Goal: Information Seeking & Learning: Learn about a topic

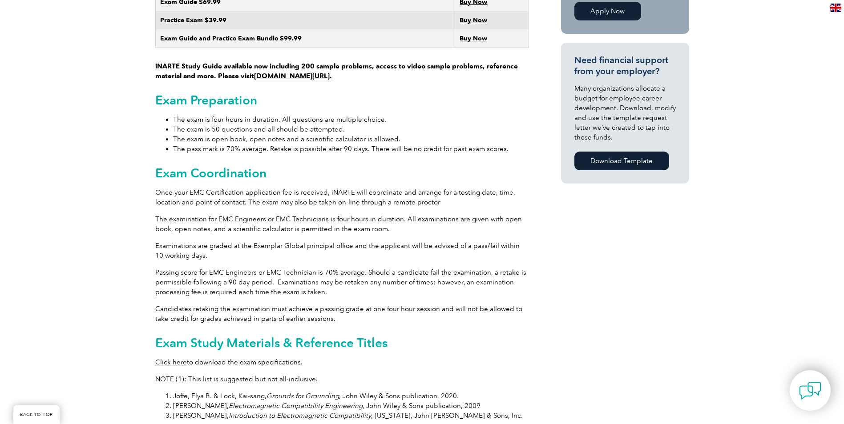
scroll to position [623, 0]
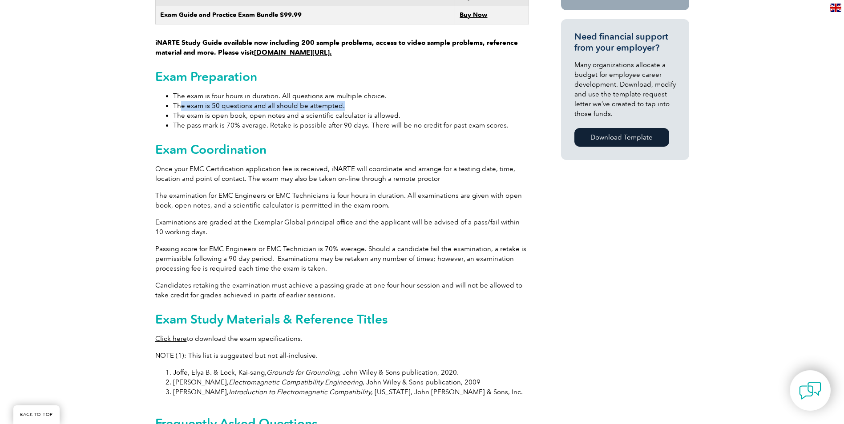
drag, startPoint x: 181, startPoint y: 95, endPoint x: 342, endPoint y: 101, distance: 160.7
click at [342, 101] on li "The exam is 50 questions and all should be attempted." at bounding box center [351, 106] width 356 height 10
click at [251, 111] on li "The exam is open book, open notes and a scientific calculator is allowed." at bounding box center [351, 116] width 356 height 10
drag, startPoint x: 251, startPoint y: 107, endPoint x: 396, endPoint y: 109, distance: 144.2
click at [396, 111] on li "The exam is open book, open notes and a scientific calculator is allowed." at bounding box center [351, 116] width 356 height 10
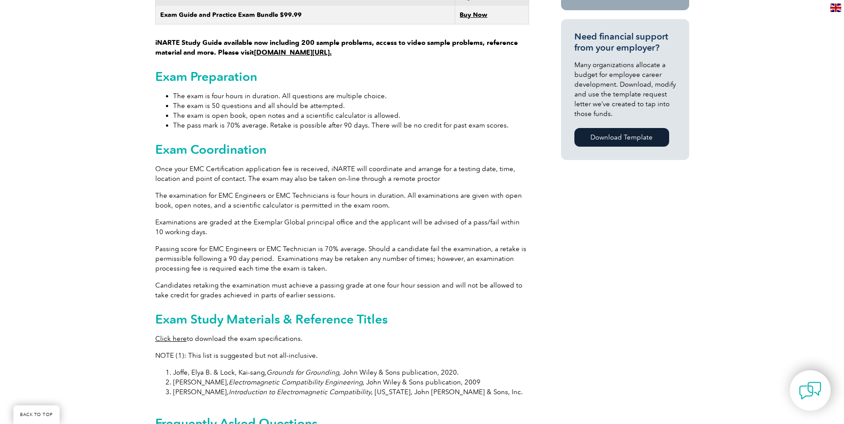
click at [283, 125] on div "General Overview iNARTE Electromagnetic Compatibility (EMC/EMI) Certification T…" at bounding box center [342, 171] width 374 height 1135
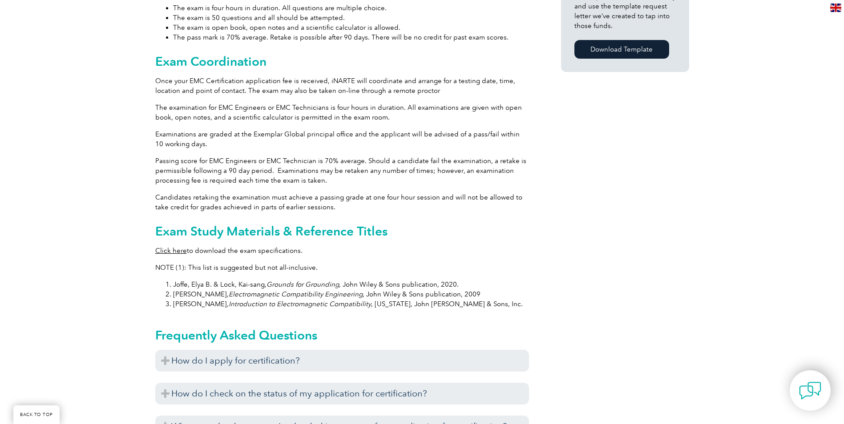
scroll to position [712, 0]
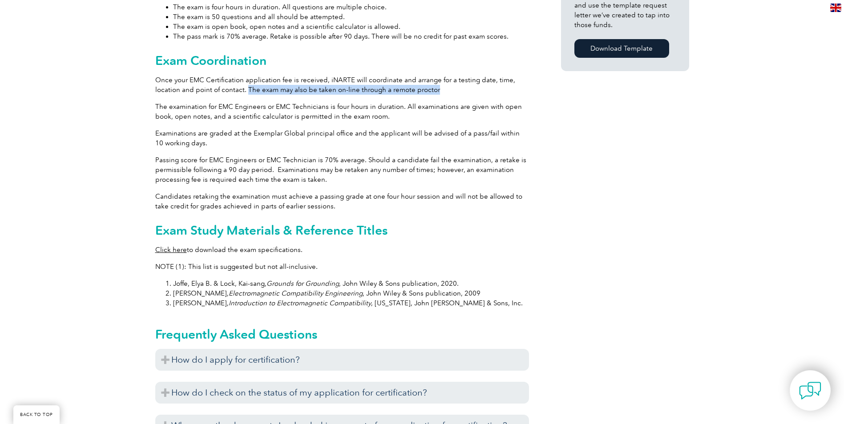
drag, startPoint x: 246, startPoint y: 78, endPoint x: 433, endPoint y: 83, distance: 187.4
click at [433, 83] on p "Once your EMC Certification application fee is received, iNARTE will coordinate…" at bounding box center [342, 85] width 374 height 20
copy p "The exam may also be taken on-line through a remote proctor"
click at [283, 134] on p "Examinations are graded at the Exemplar Global principal office and the applica…" at bounding box center [342, 139] width 374 height 20
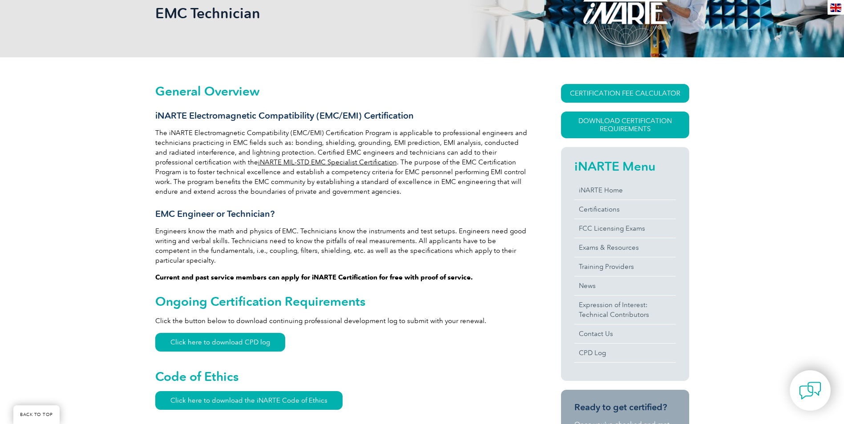
scroll to position [133, 0]
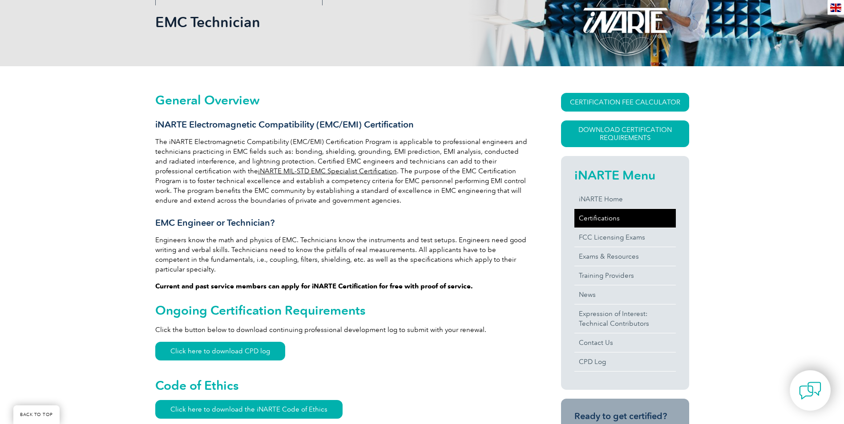
click at [593, 217] on link "Certifications" at bounding box center [624, 218] width 101 height 19
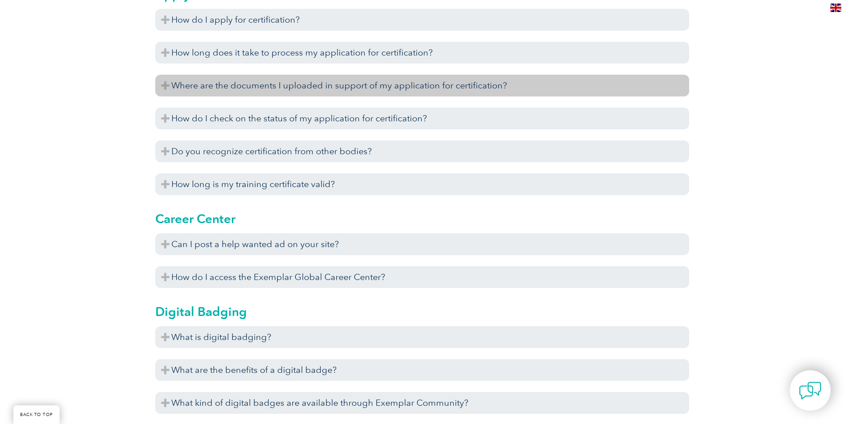
scroll to position [314, 0]
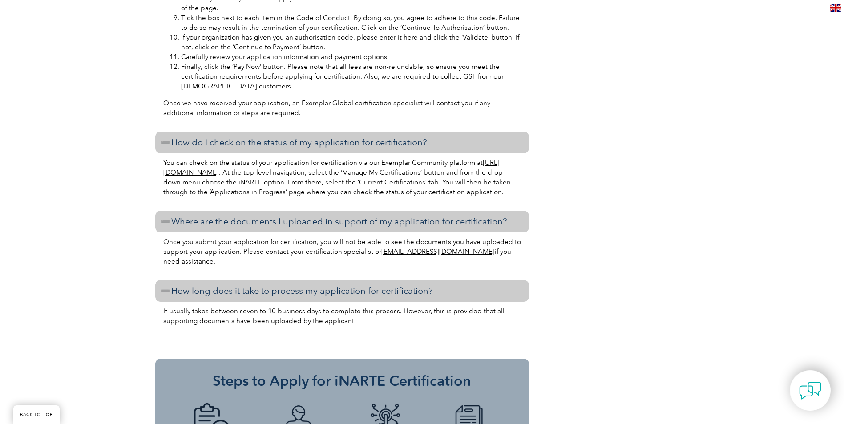
scroll to position [1341, 0]
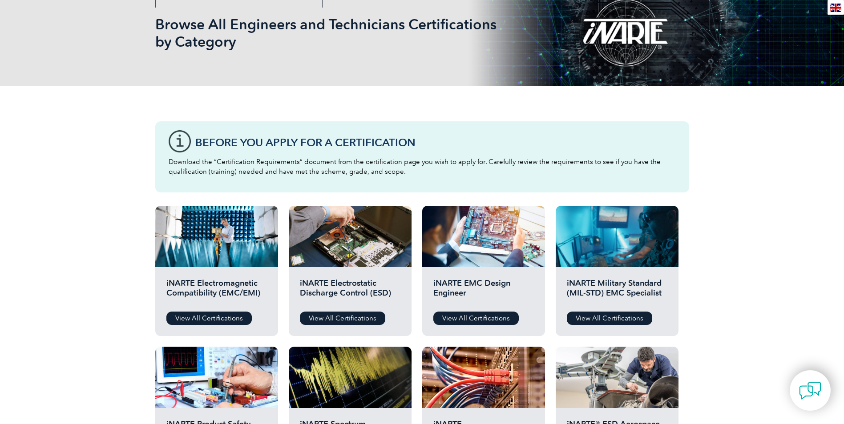
scroll to position [133, 0]
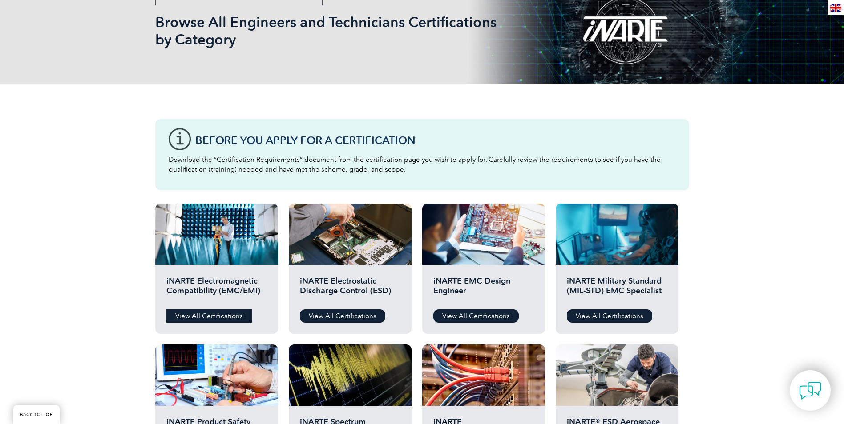
click at [206, 319] on link "View All Certifications" at bounding box center [208, 316] width 85 height 13
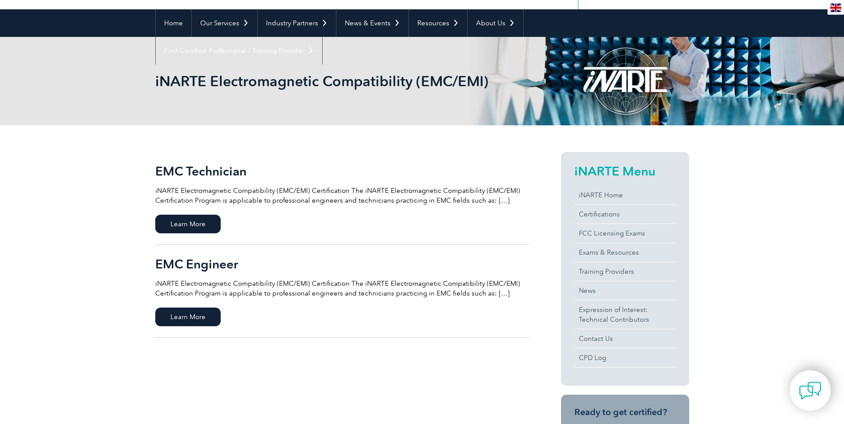
scroll to position [89, 0]
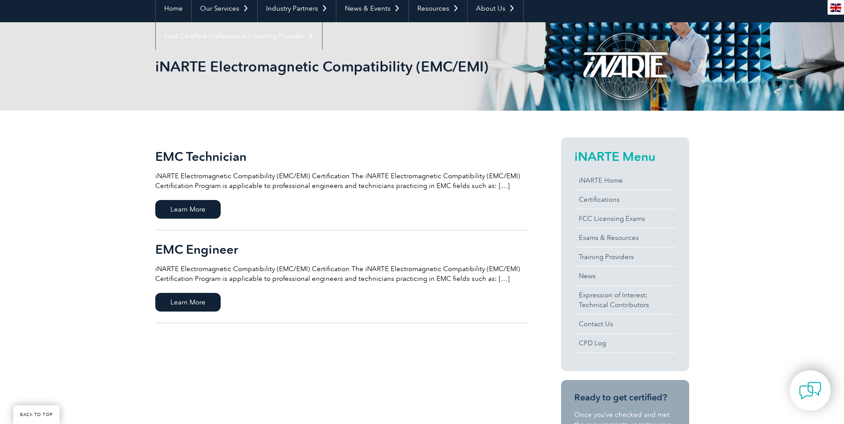
click at [488, 278] on p "iNARTE Electromagnetic Compatibility (EMC/EMI) Certification The iNARTE Electro…" at bounding box center [342, 274] width 374 height 20
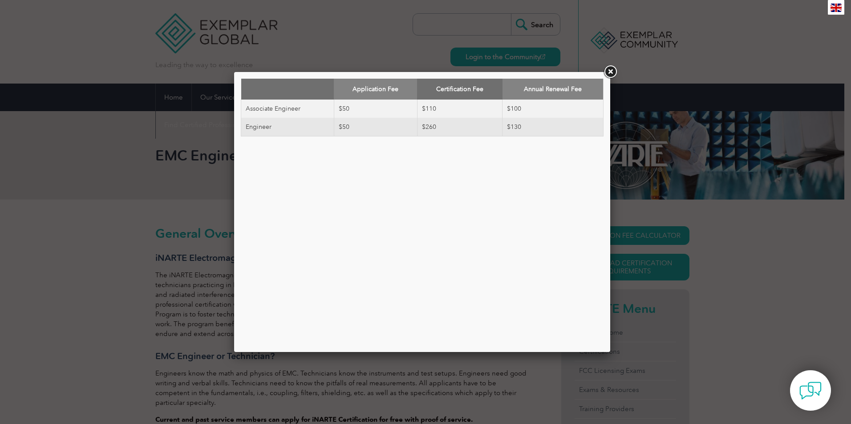
click at [611, 73] on link at bounding box center [610, 72] width 16 height 16
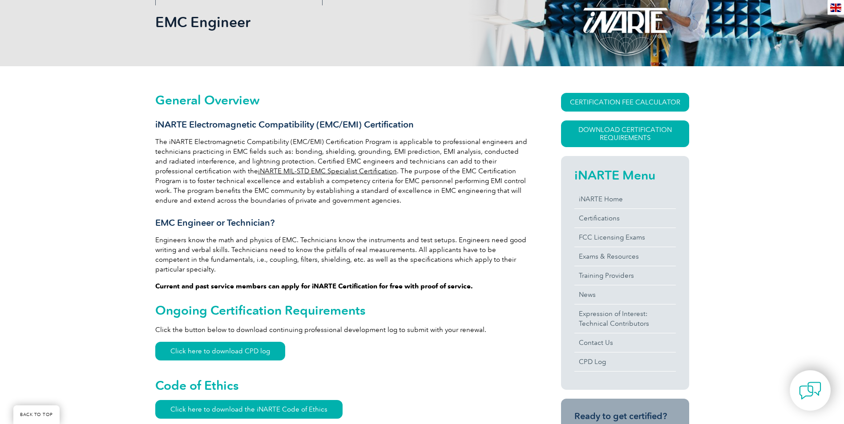
scroll to position [178, 0]
